Goal: Task Accomplishment & Management: Use online tool/utility

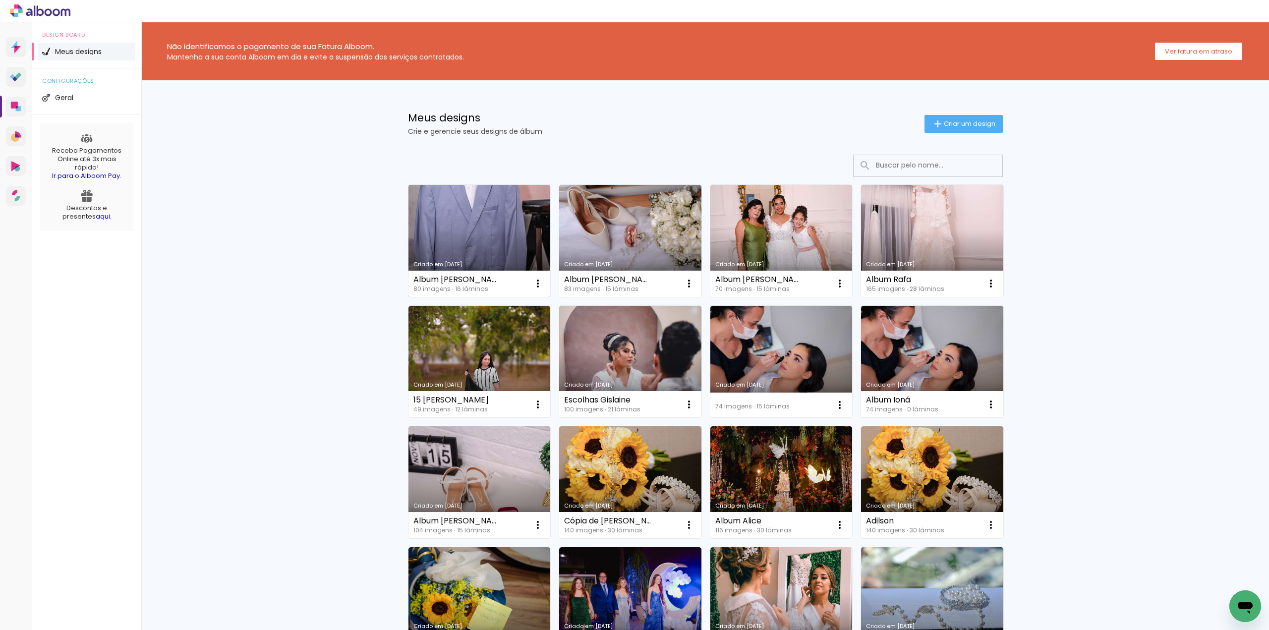
click at [476, 255] on link "Criado em [DATE]" at bounding box center [479, 241] width 142 height 112
